Goal: Information Seeking & Learning: Learn about a topic

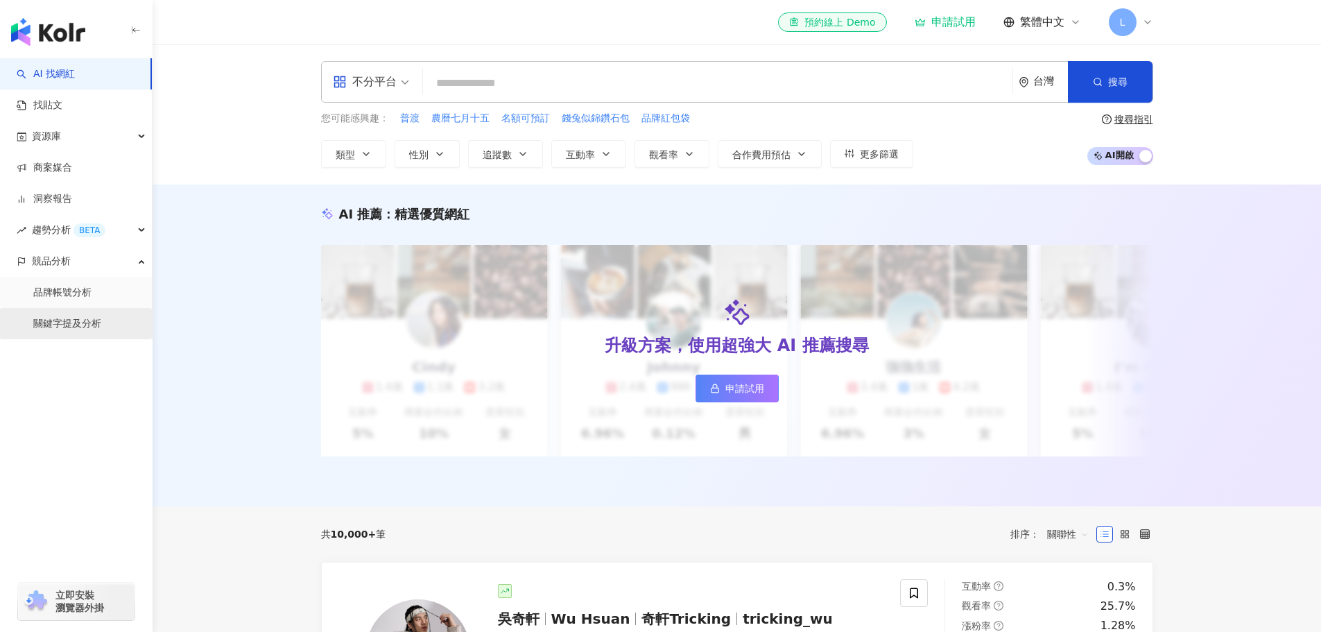
click at [87, 320] on link "關鍵字提及分析" at bounding box center [67, 324] width 68 height 14
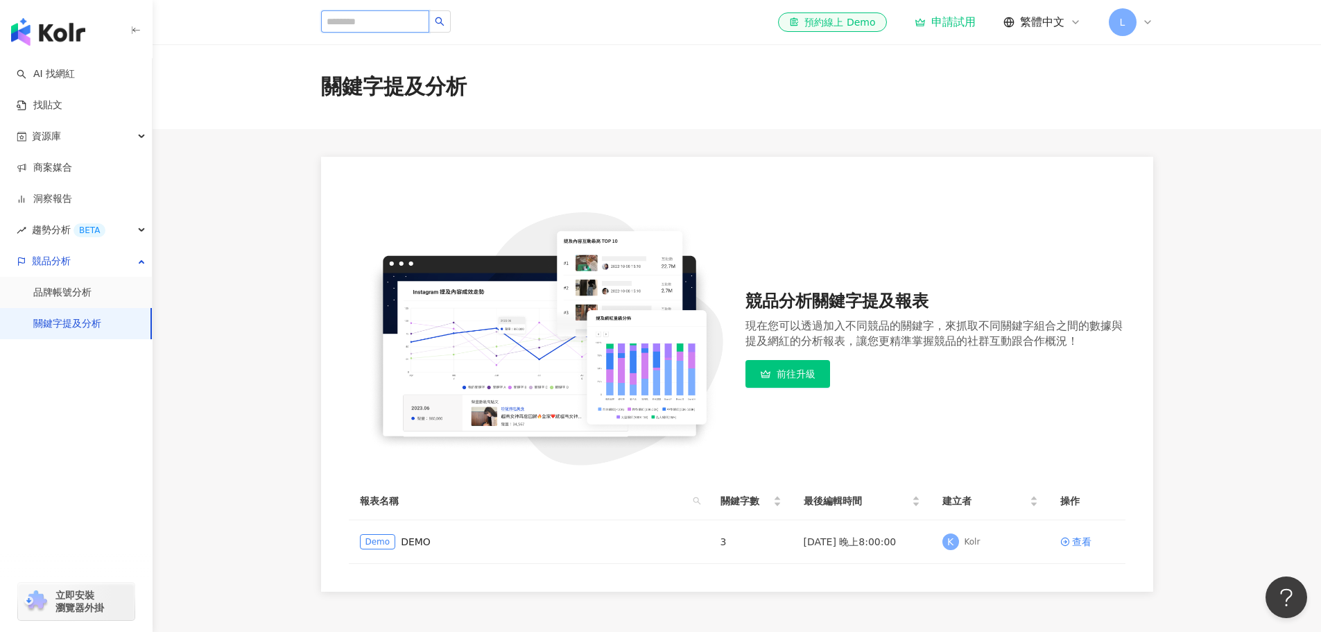
click at [408, 17] on input "search" at bounding box center [375, 21] width 108 height 22
type input "*"
type input "**"
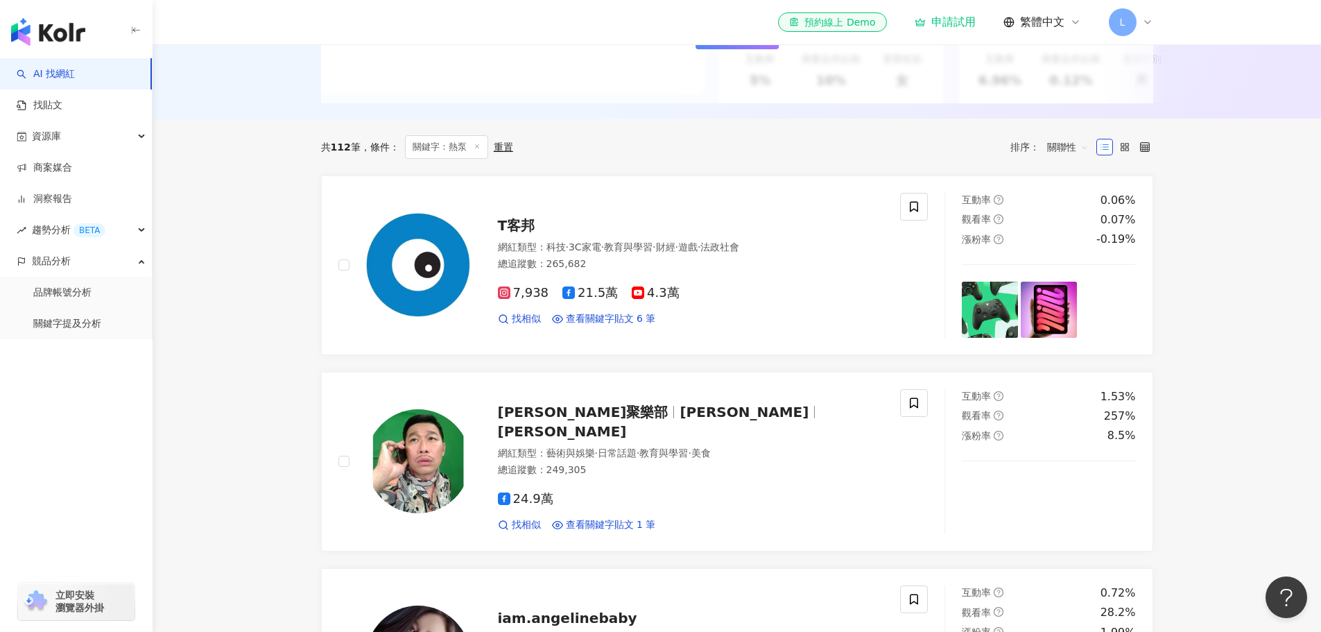
scroll to position [347, 0]
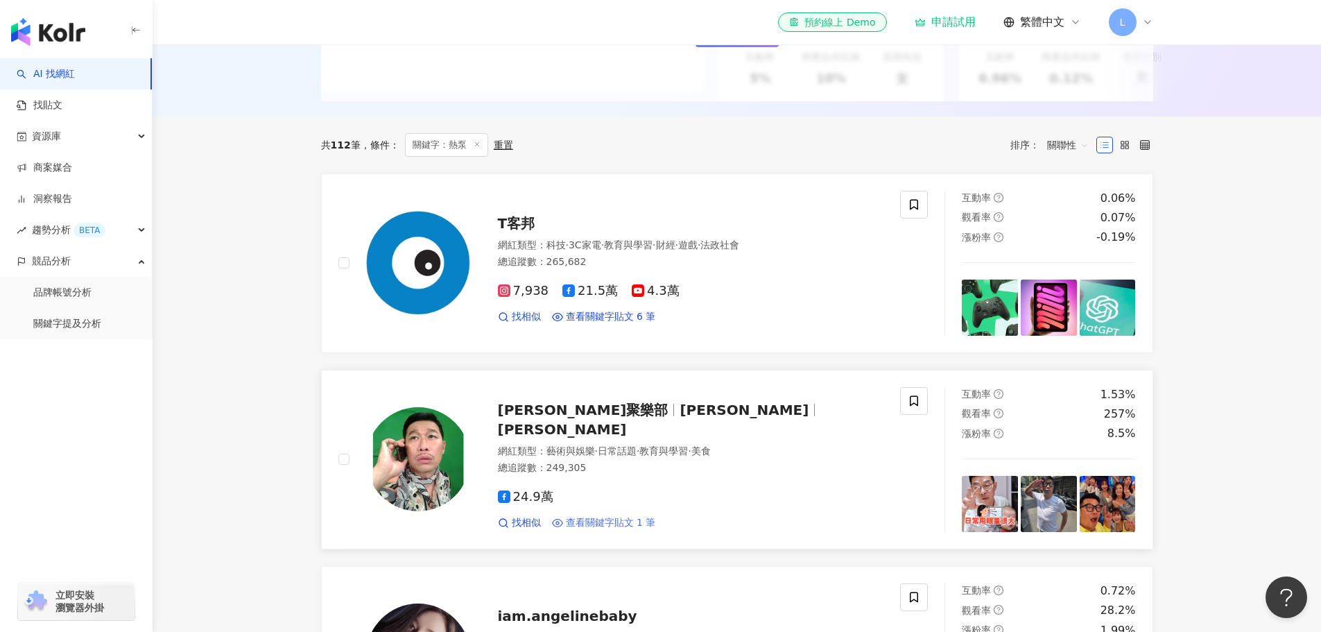
click at [617, 521] on span "查看關鍵字貼文 1 筆" at bounding box center [611, 523] width 90 height 14
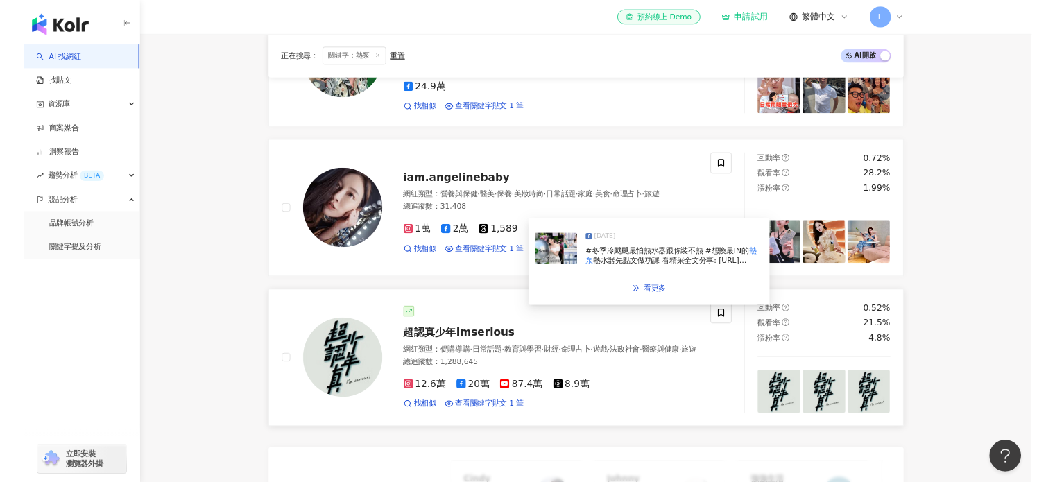
scroll to position [763, 0]
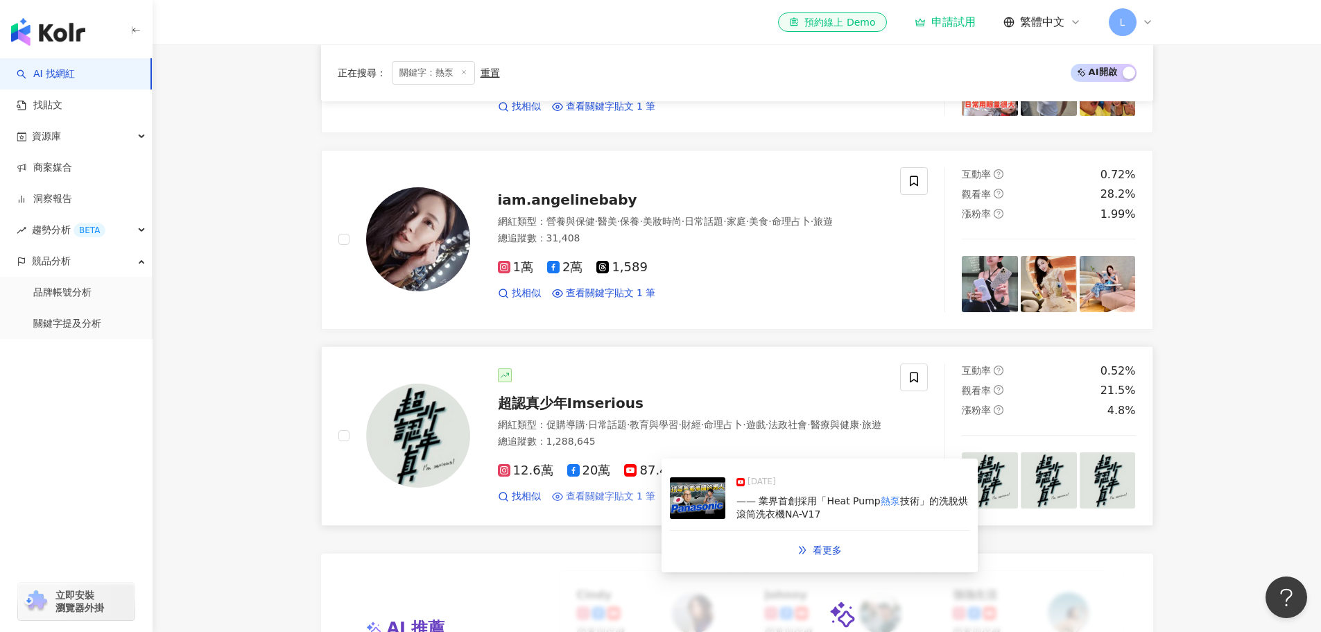
click at [592, 504] on span "查看關鍵字貼文 1 筆" at bounding box center [611, 497] width 90 height 14
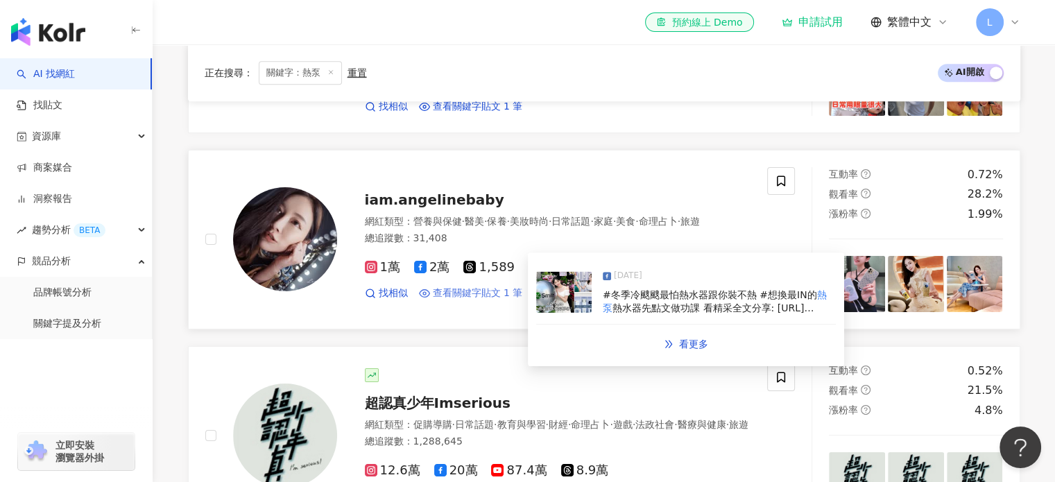
click at [496, 300] on span "查看關鍵字貼文 1 筆" at bounding box center [478, 293] width 90 height 14
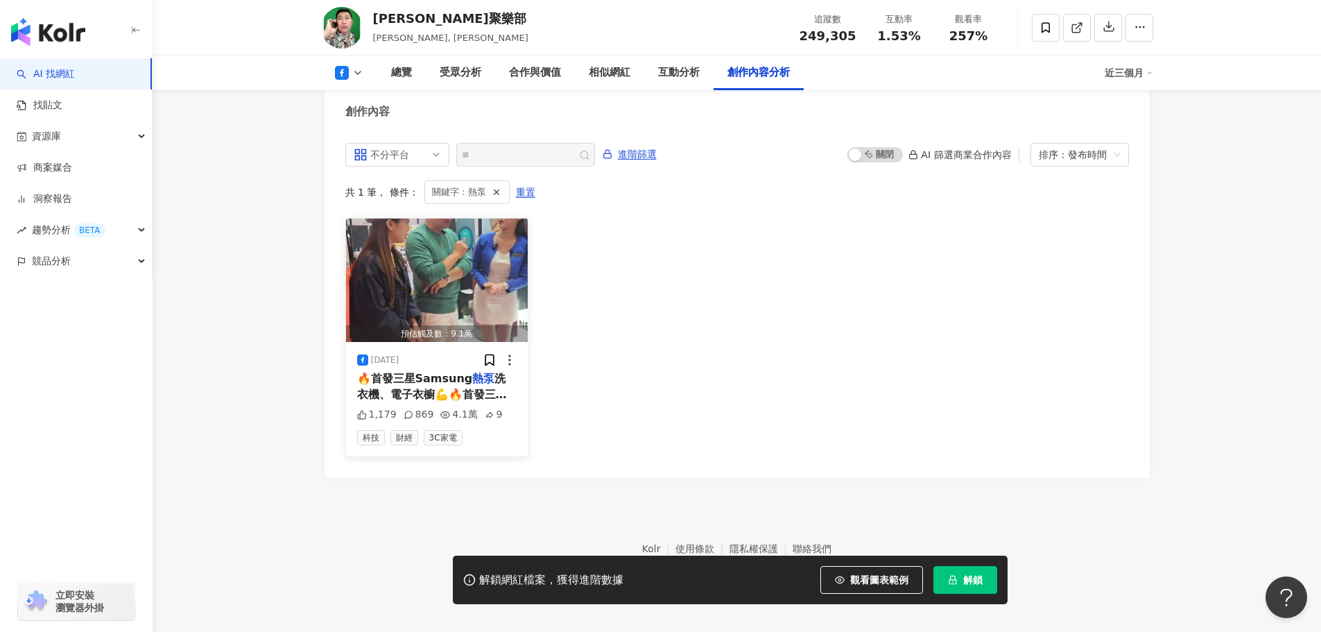
scroll to position [3715, 0]
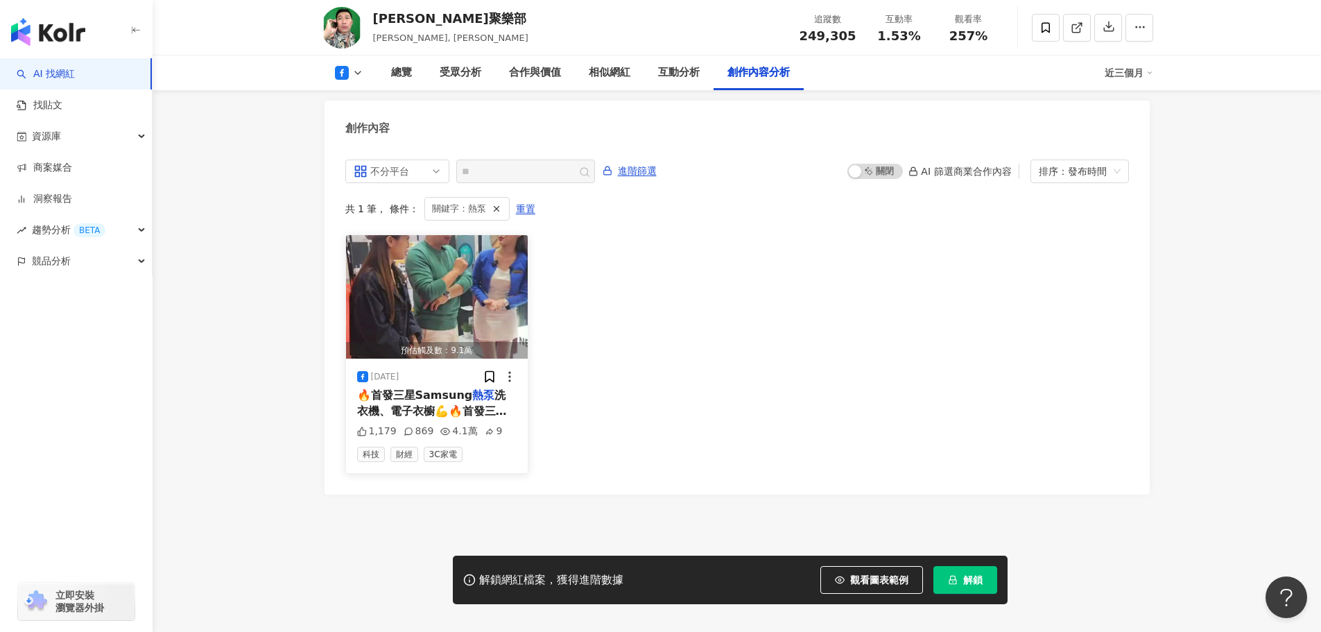
click at [443, 388] on span "🔥首發三星Samsung" at bounding box center [415, 394] width 116 height 13
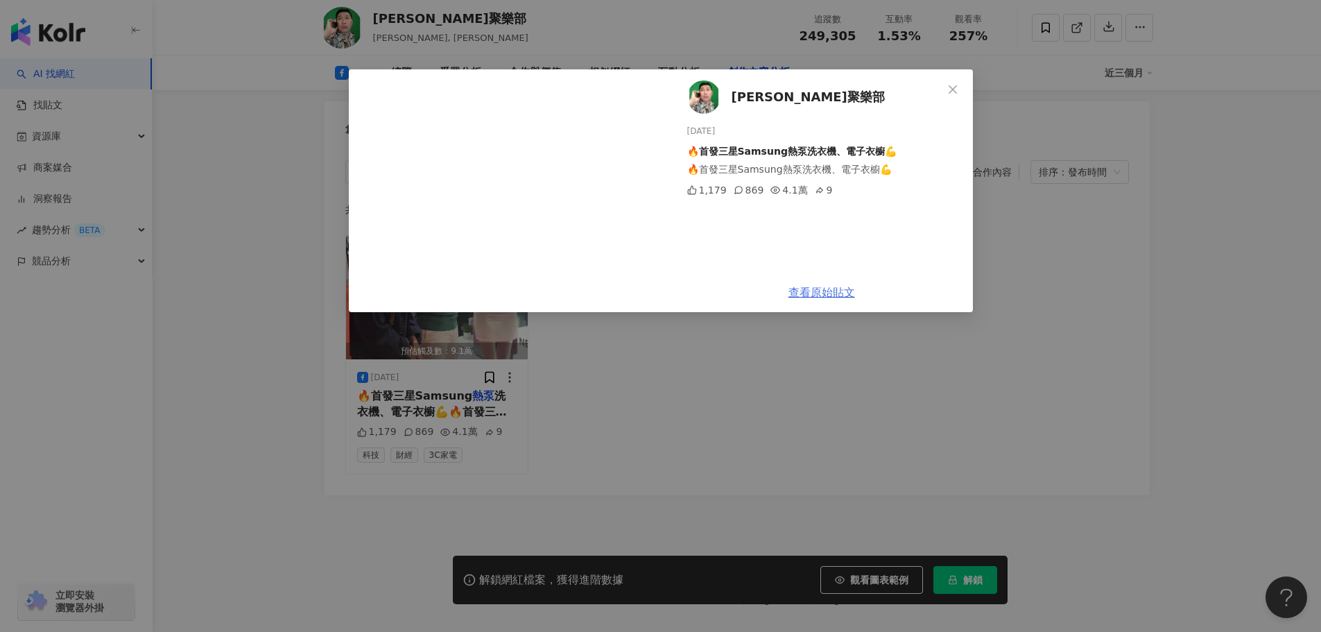
click at [830, 293] on link "查看原始貼文" at bounding box center [822, 292] width 67 height 13
click at [804, 291] on link "查看原始貼文" at bounding box center [822, 292] width 67 height 13
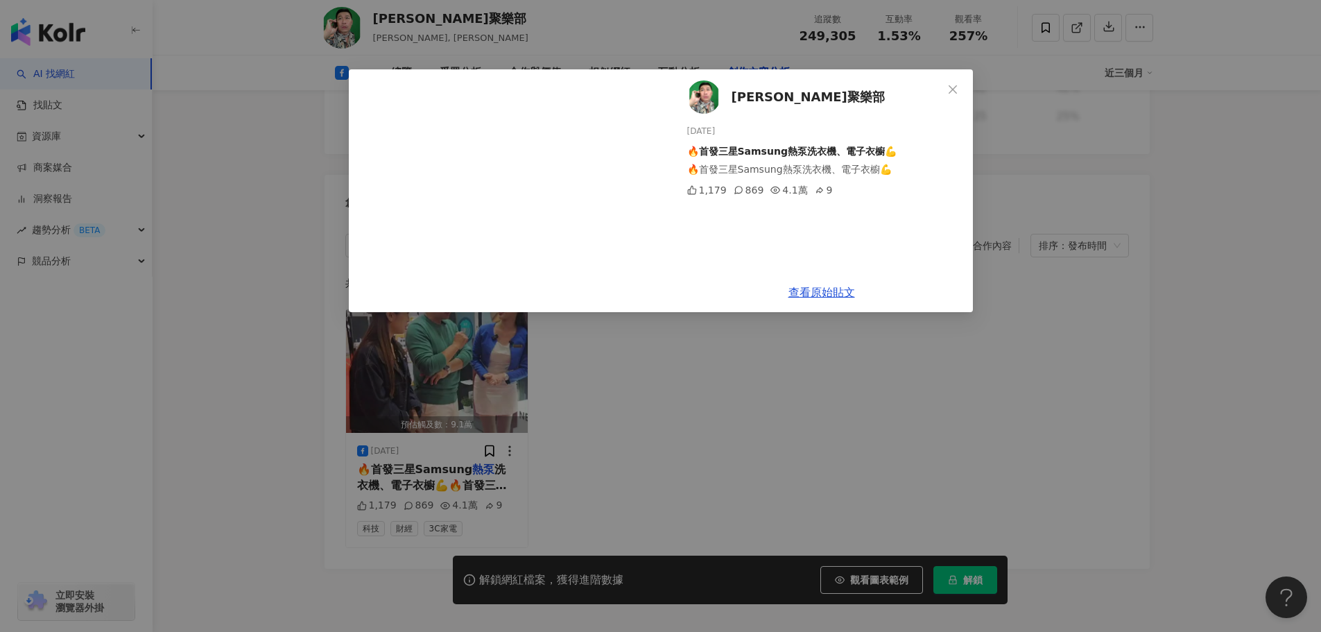
scroll to position [3368, 0]
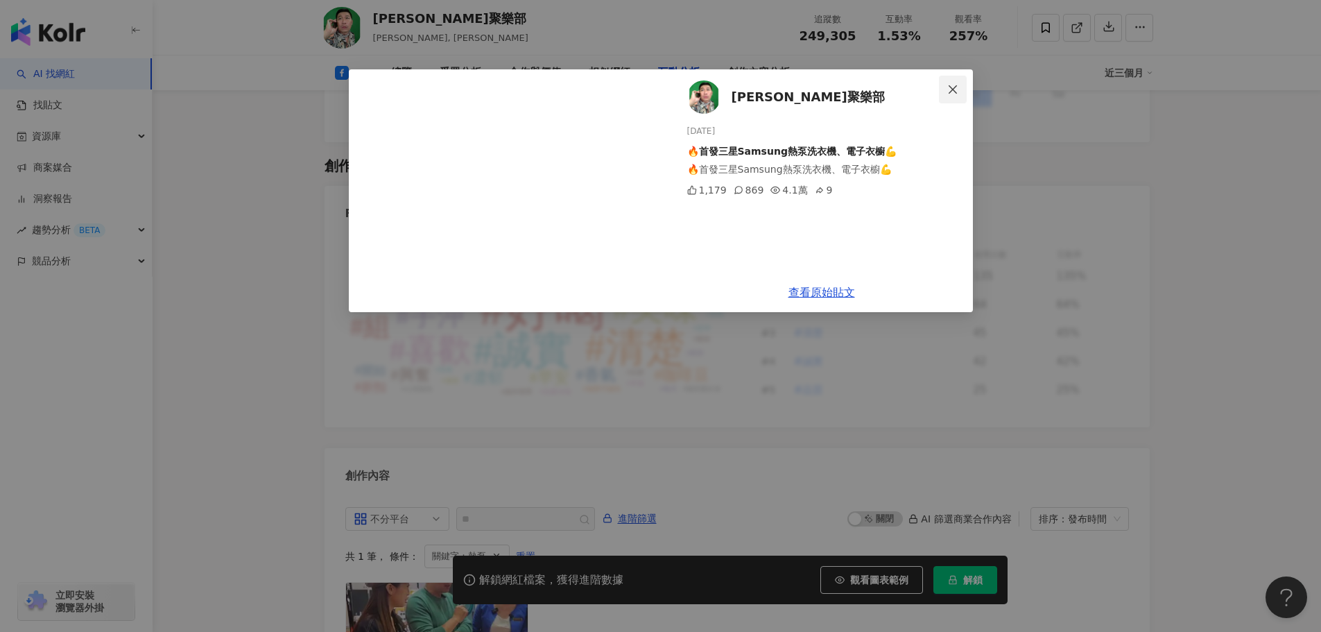
click at [952, 92] on icon "close" at bounding box center [952, 89] width 11 height 11
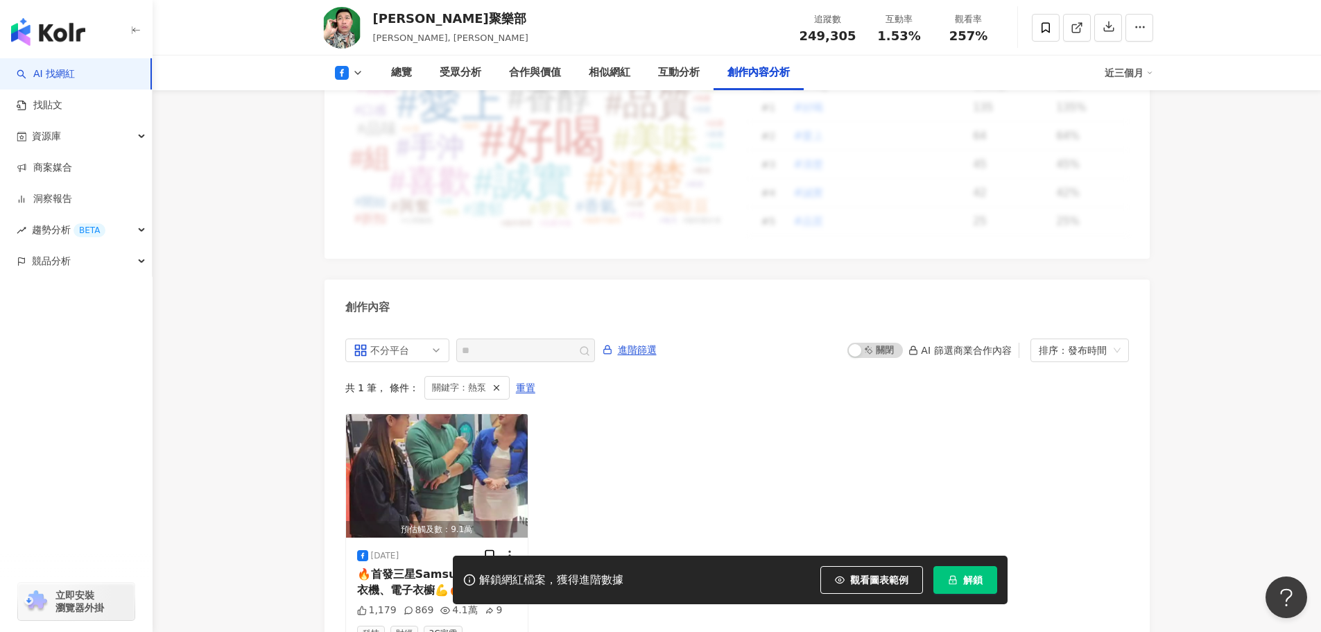
scroll to position [3645, 0]
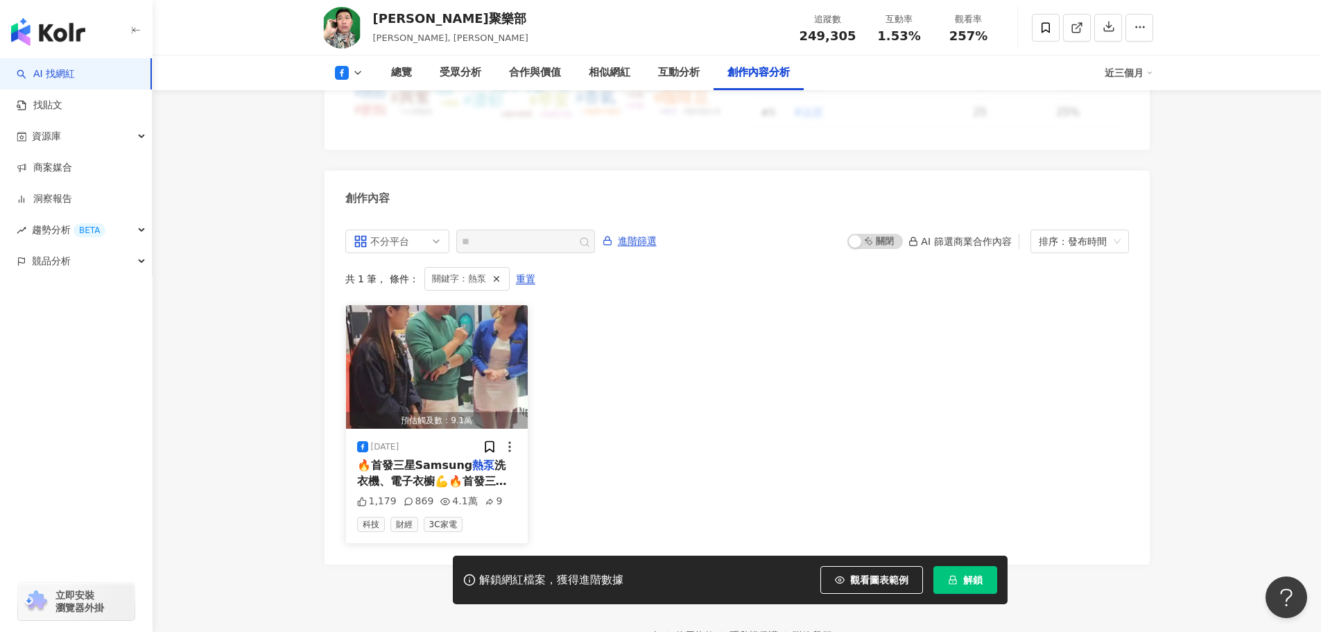
click at [445, 458] on span "🔥首發三星Samsung" at bounding box center [415, 464] width 116 height 13
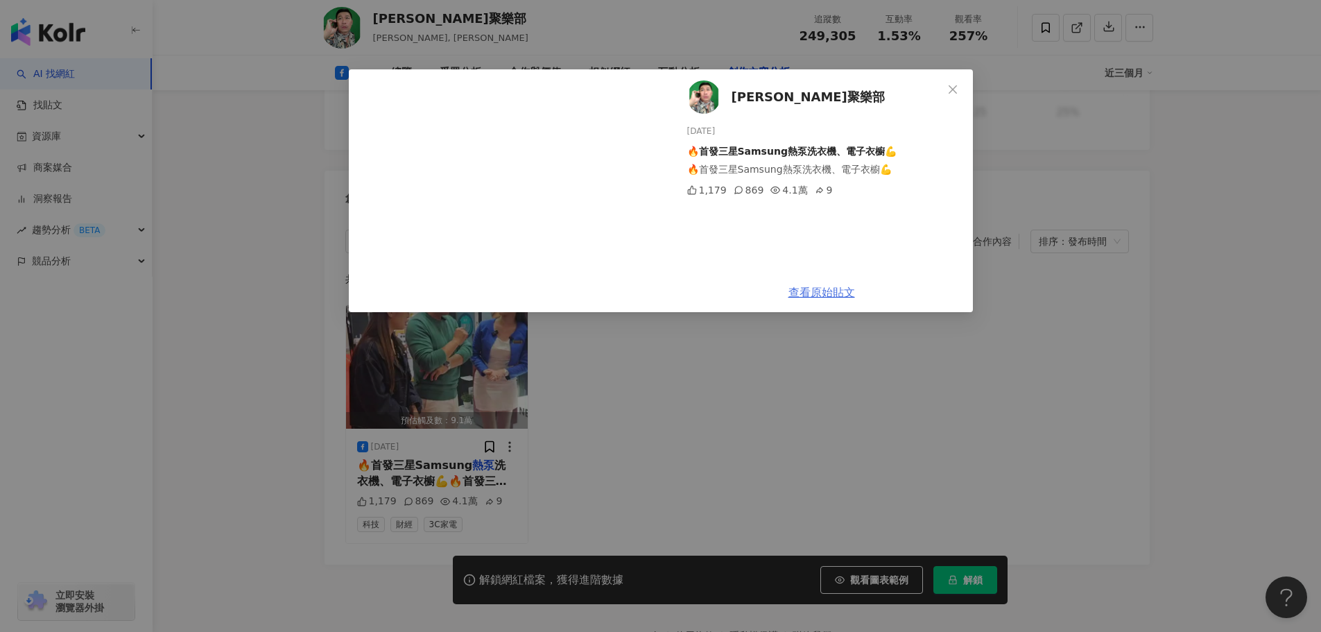
click at [830, 291] on link "查看原始貼文" at bounding box center [822, 292] width 67 height 13
drag, startPoint x: 958, startPoint y: 86, endPoint x: 945, endPoint y: 79, distance: 14.9
click at [958, 86] on icon "close" at bounding box center [952, 89] width 11 height 11
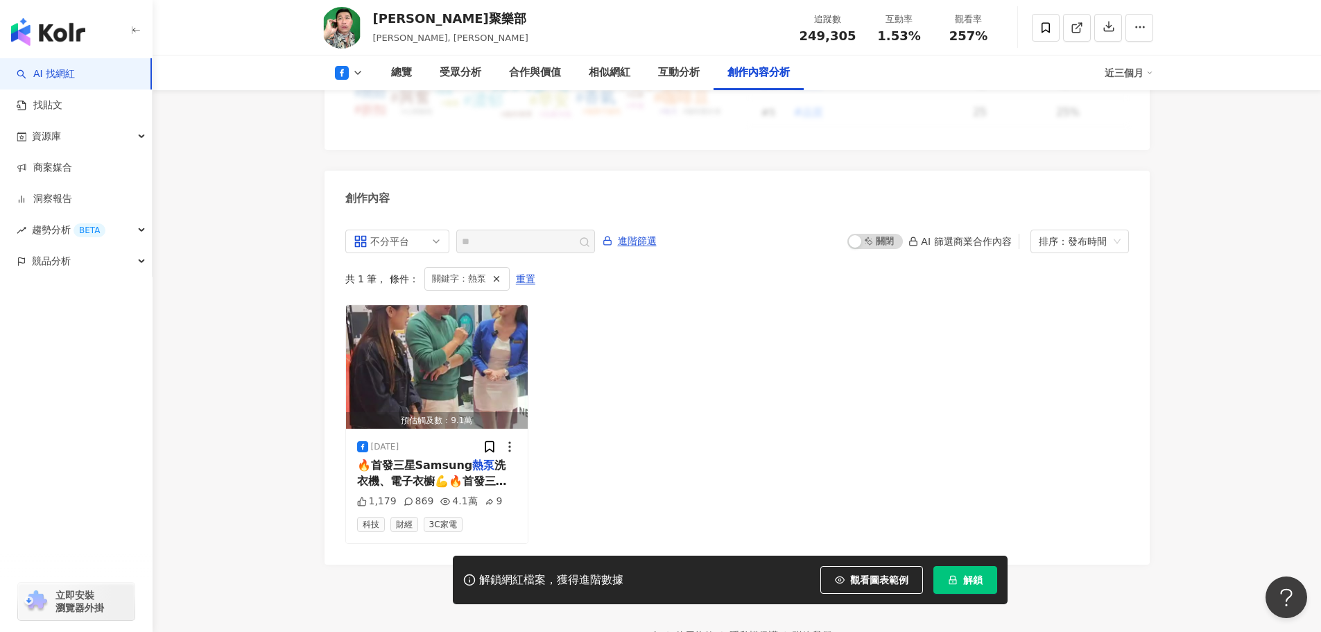
click at [338, 68] on icon at bounding box center [342, 73] width 14 height 14
click at [362, 94] on button "Facebook" at bounding box center [370, 98] width 83 height 19
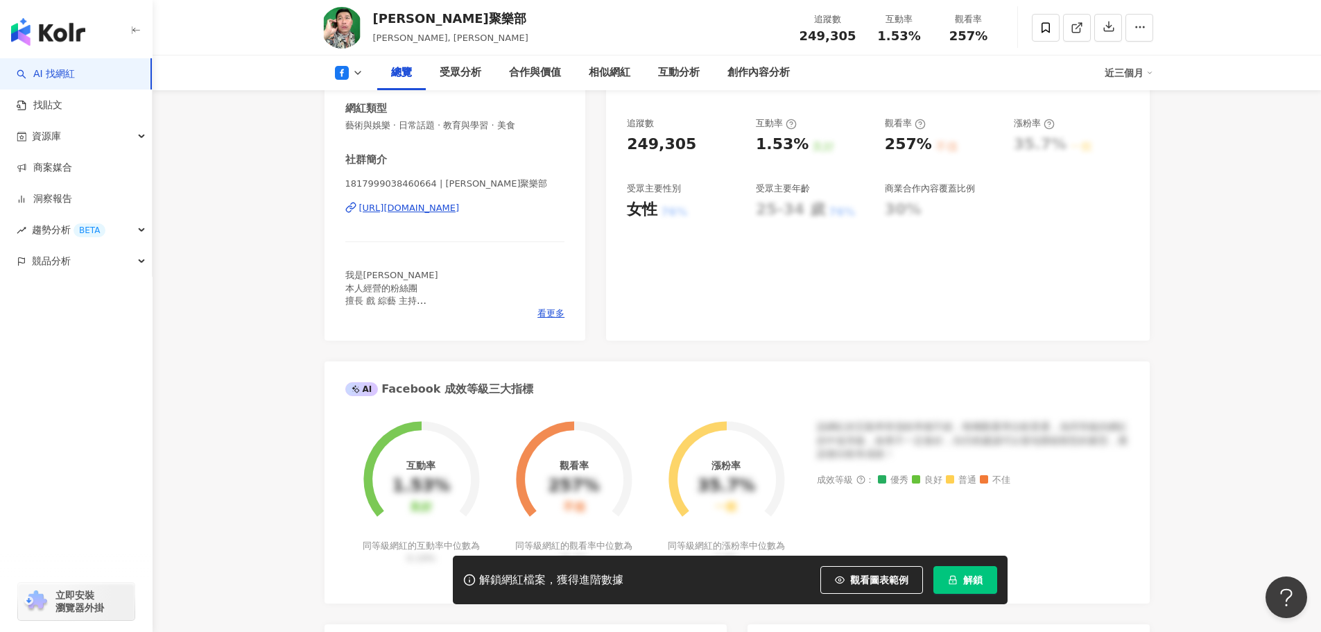
scroll to position [39, 0]
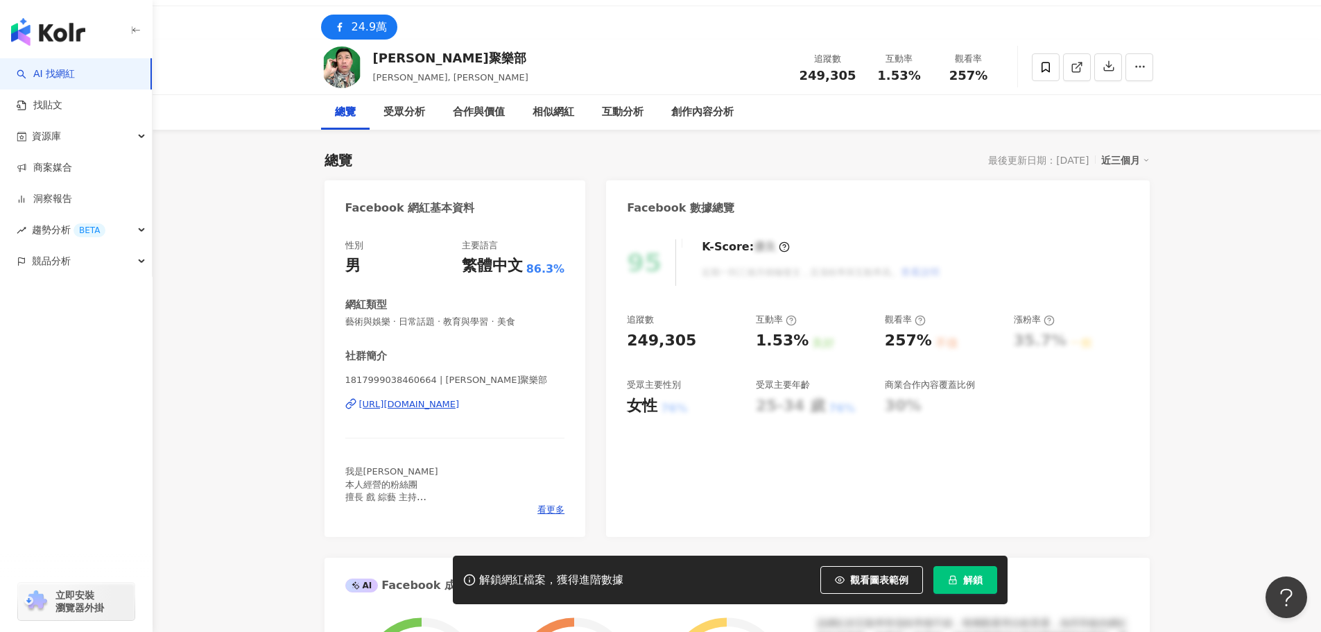
click at [460, 404] on div "https://www.facebook.com/1817999038460664" at bounding box center [409, 404] width 101 height 12
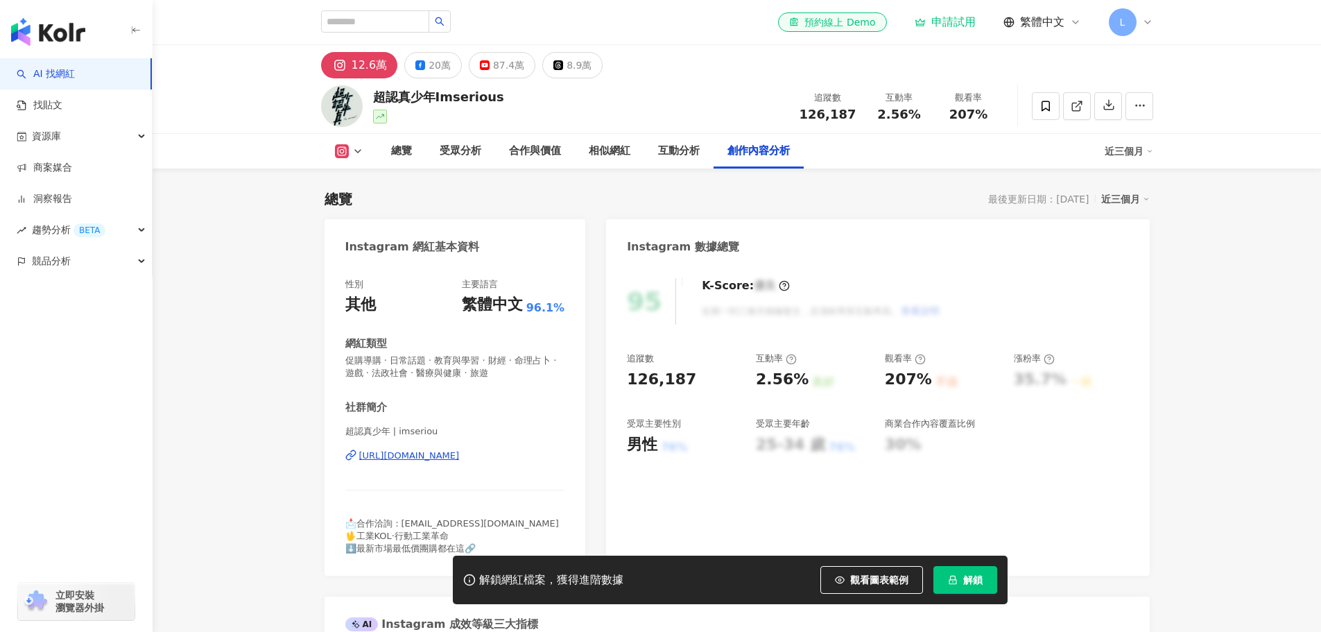
scroll to position [4278, 0]
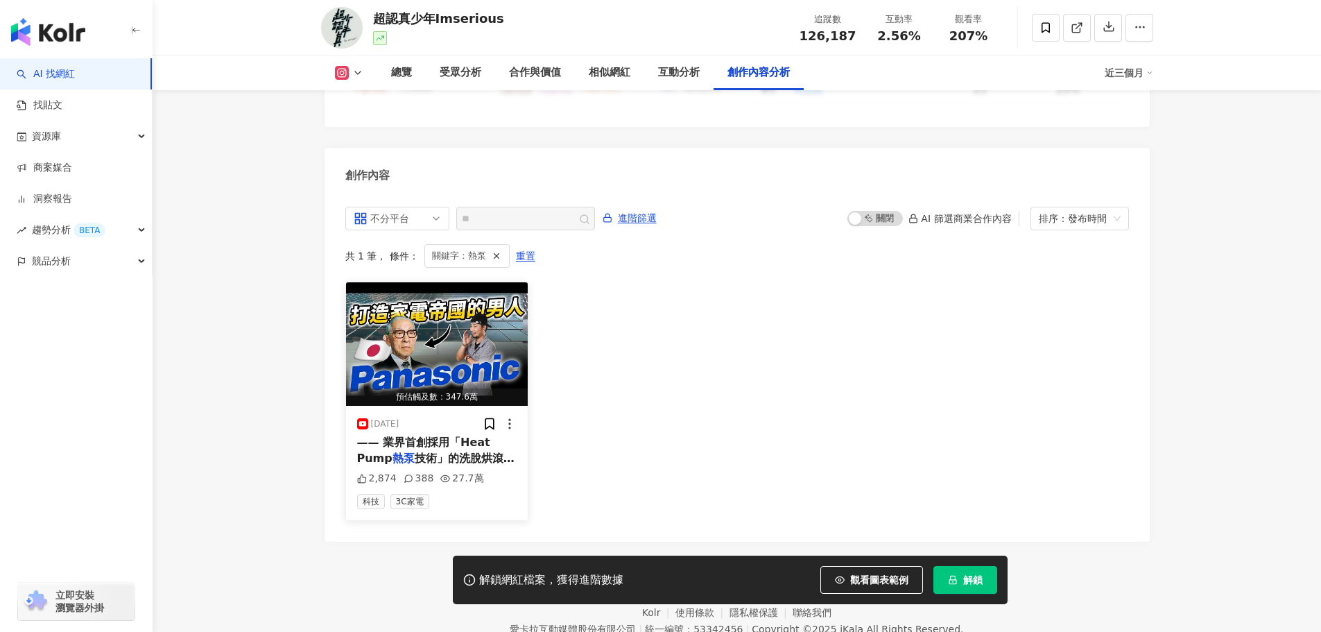
click at [465, 451] on span "技術」的洗脫烘滾筒洗衣機NA-V17" at bounding box center [435, 465] width 157 height 28
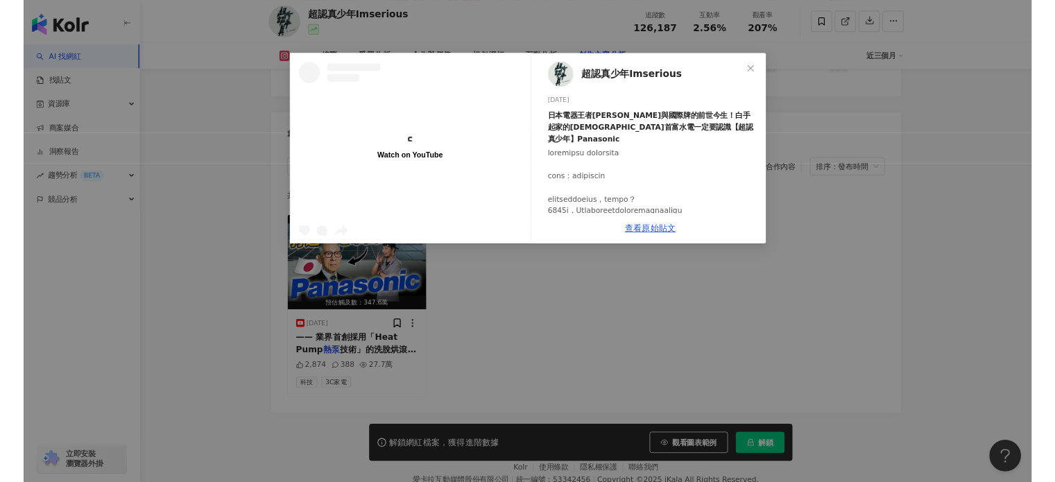
scroll to position [0, 0]
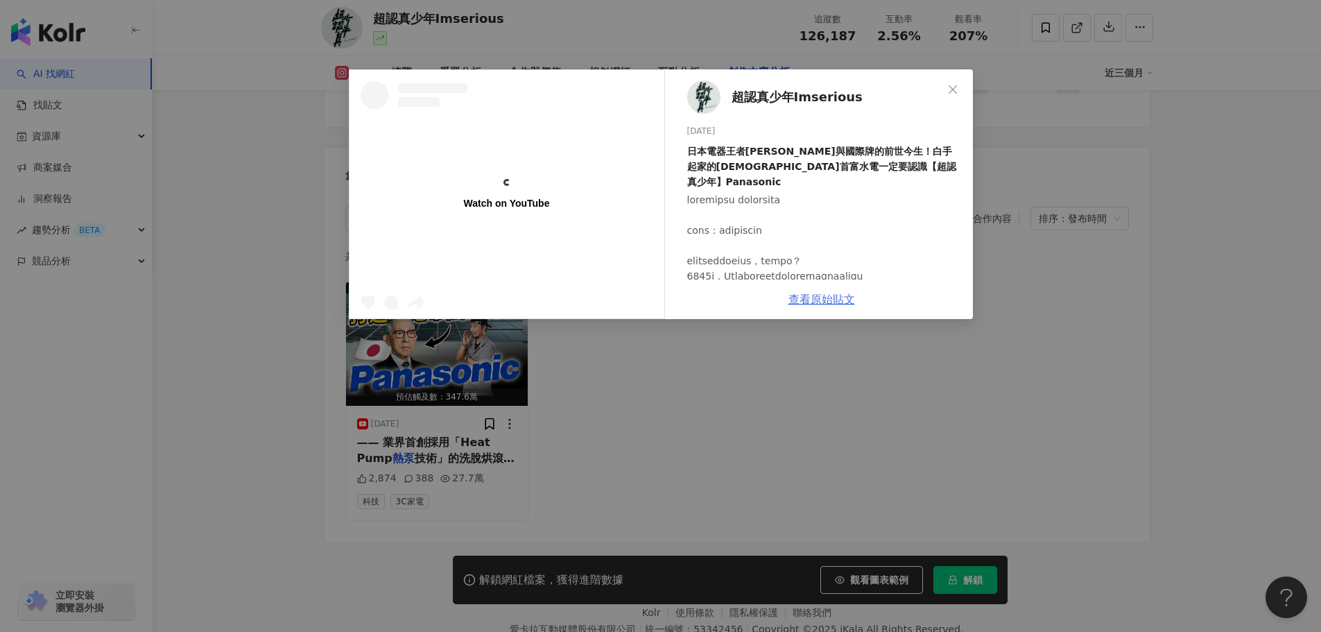
click at [838, 300] on link "查看原始貼文" at bounding box center [822, 299] width 67 height 13
click at [939, 89] on span "Close" at bounding box center [953, 89] width 28 height 11
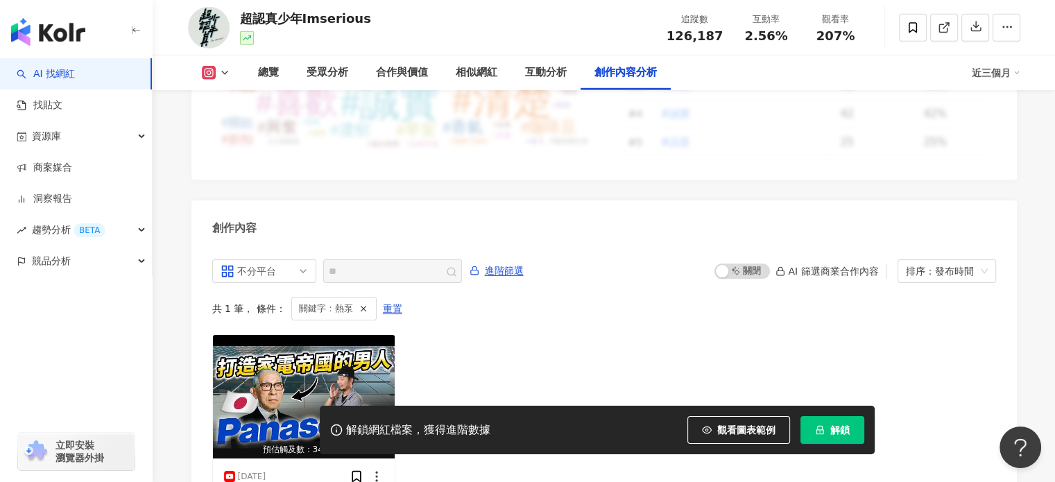
scroll to position [4124, 0]
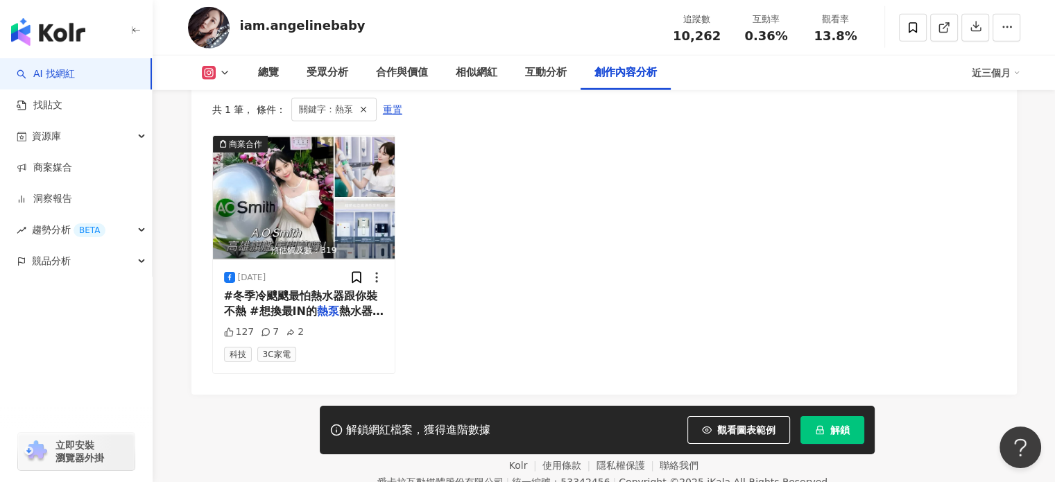
scroll to position [4320, 0]
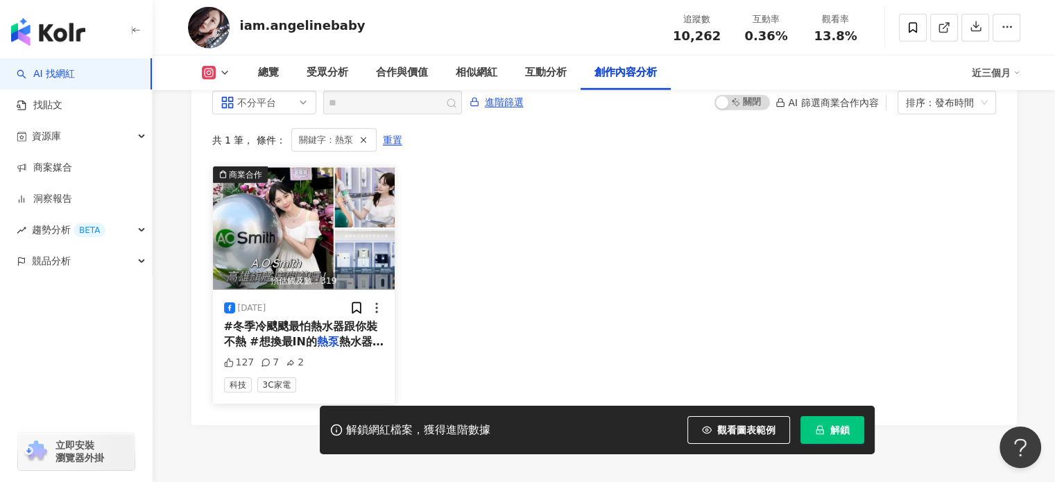
click at [295, 326] on span "#冬季冷颼颼最怕熱水器跟你裝不熱 #想換最IN的" at bounding box center [300, 334] width 153 height 28
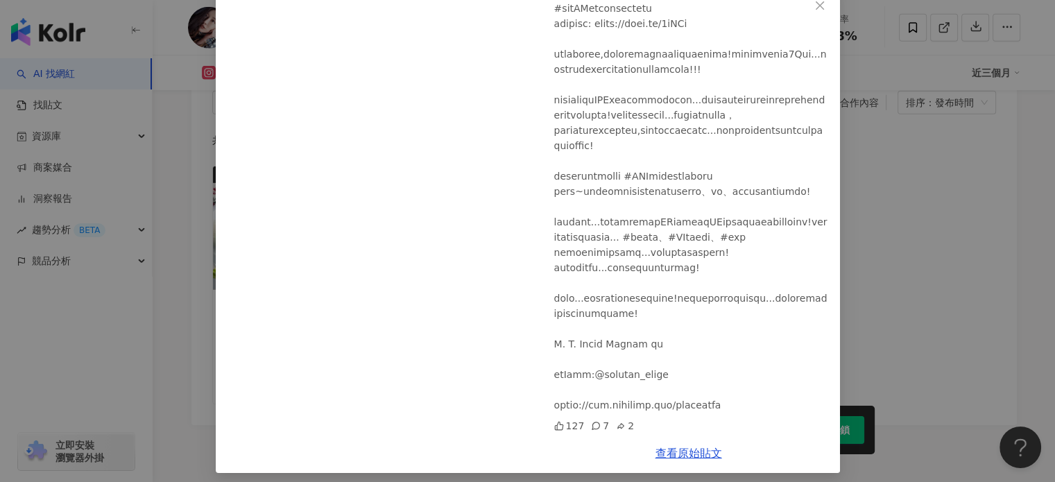
scroll to position [92, 0]
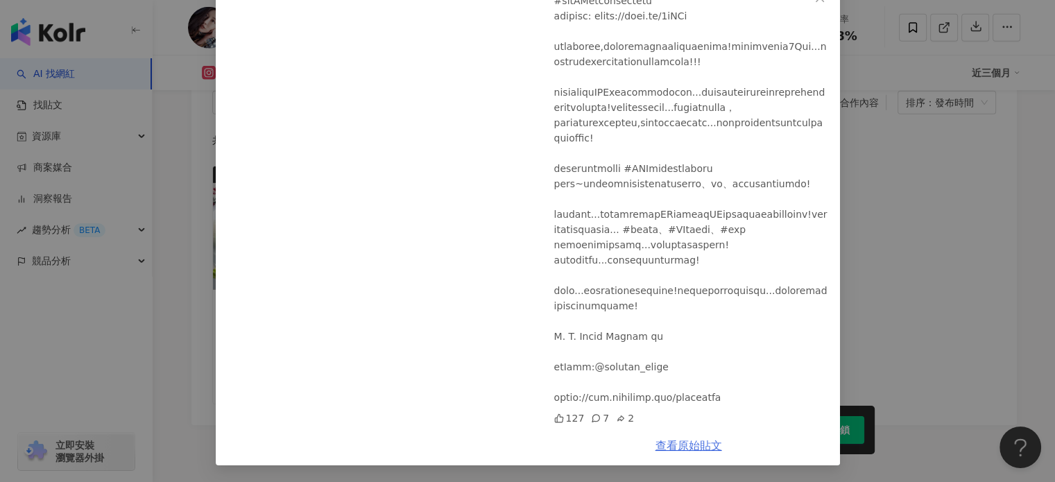
click at [679, 449] on link "查看原始貼文" at bounding box center [688, 445] width 67 height 13
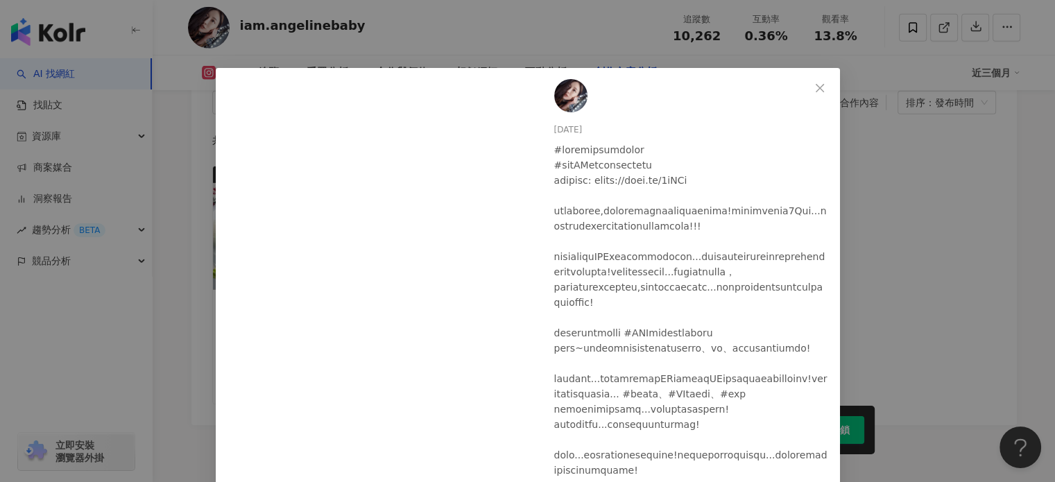
scroll to position [0, 0]
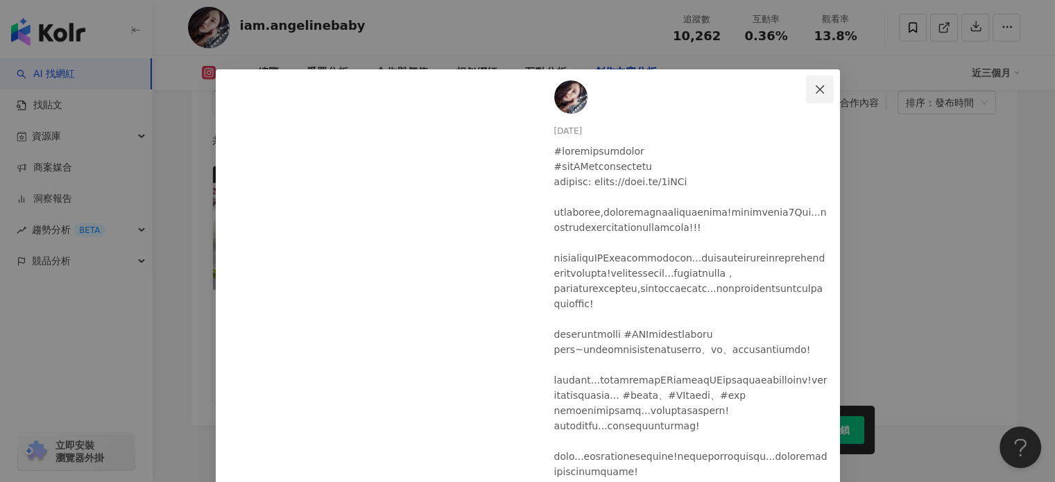
click at [818, 96] on button "Close" at bounding box center [820, 90] width 28 height 28
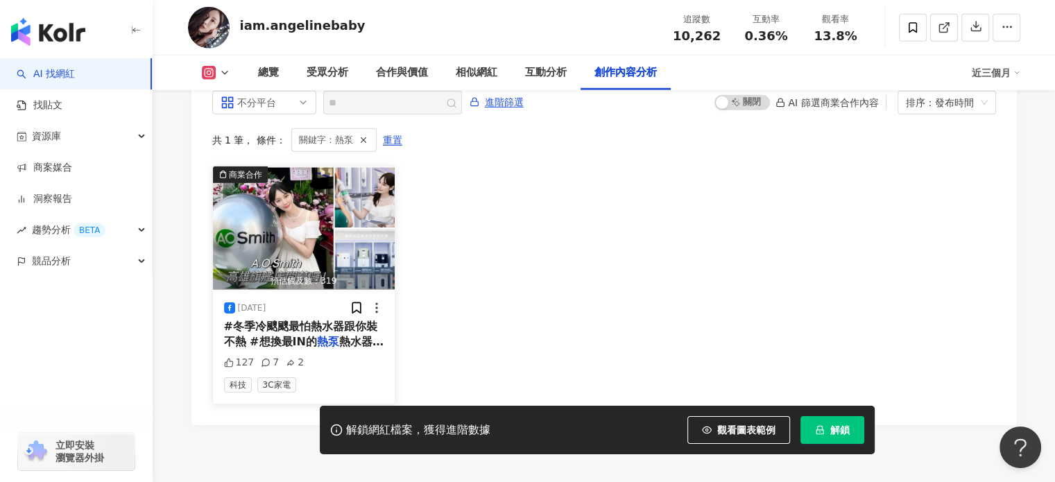
click at [305, 329] on span "#冬季冷颼颼最怕熱水器跟你裝不熱 #想換最IN的" at bounding box center [300, 334] width 153 height 28
